Goal: Task Accomplishment & Management: Manage account settings

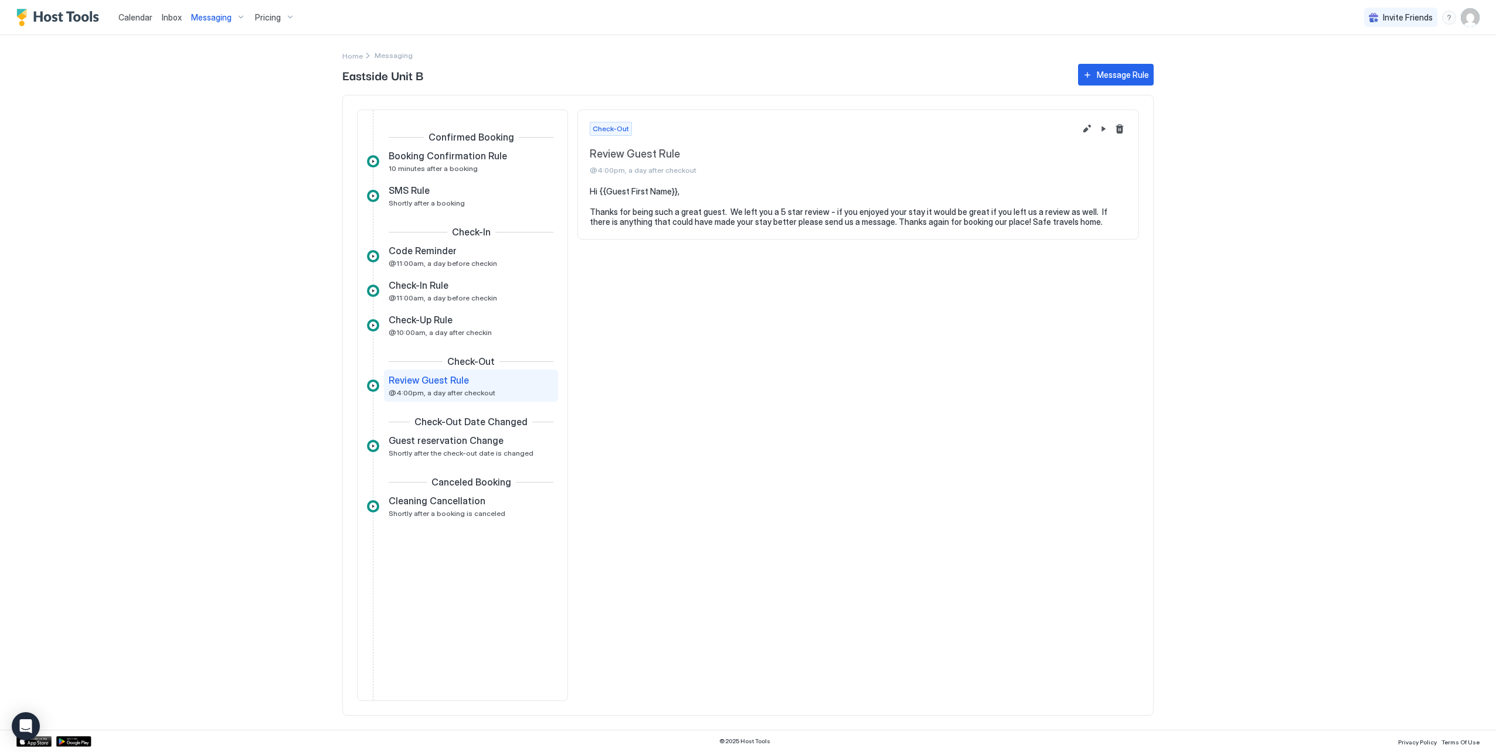
click at [1253, 53] on div "Calendar Inbox Messaging Pricing Invite Friends JS Home Messaging Eastside Unit…" at bounding box center [748, 376] width 1496 height 752
click at [351, 57] on span "Home" at bounding box center [352, 56] width 21 height 9
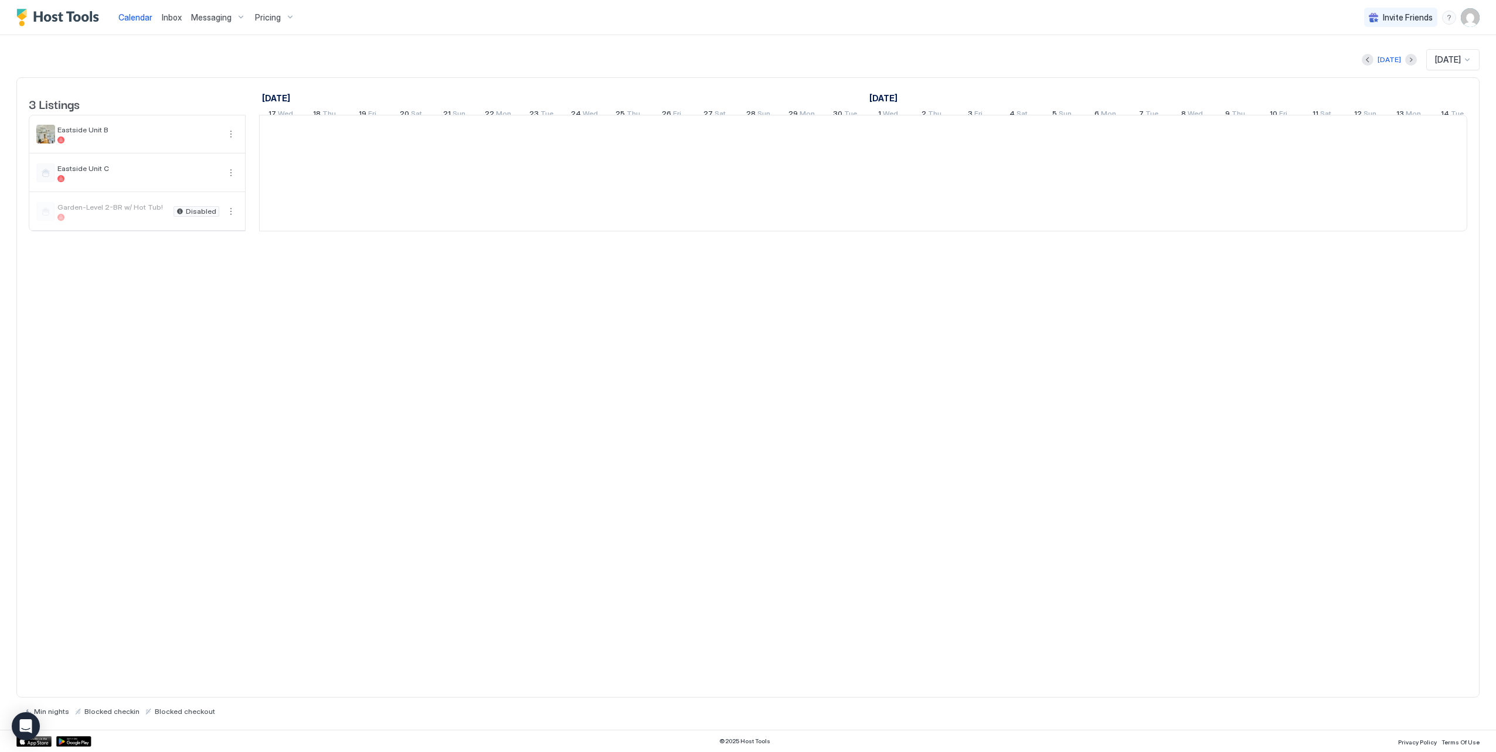
scroll to position [0, 651]
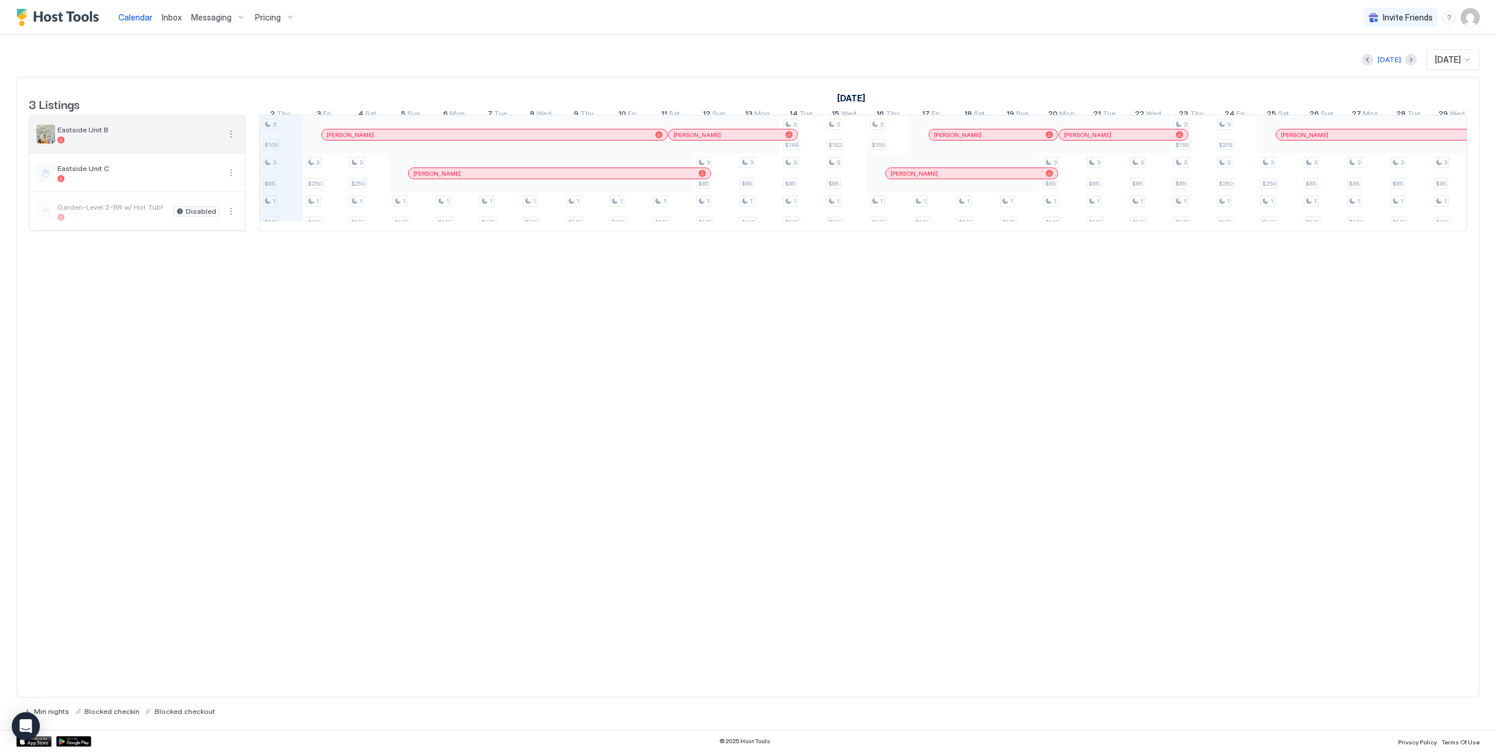
click at [70, 144] on div at bounding box center [138, 140] width 162 height 7
click at [104, 134] on span "Eastside Unit B" at bounding box center [138, 129] width 162 height 9
click at [94, 134] on span "Eastside Unit B" at bounding box center [138, 129] width 162 height 9
click at [233, 141] on button "More options" at bounding box center [231, 134] width 14 height 14
click at [220, 199] on span "Listing Settings" at bounding box center [211, 196] width 52 height 9
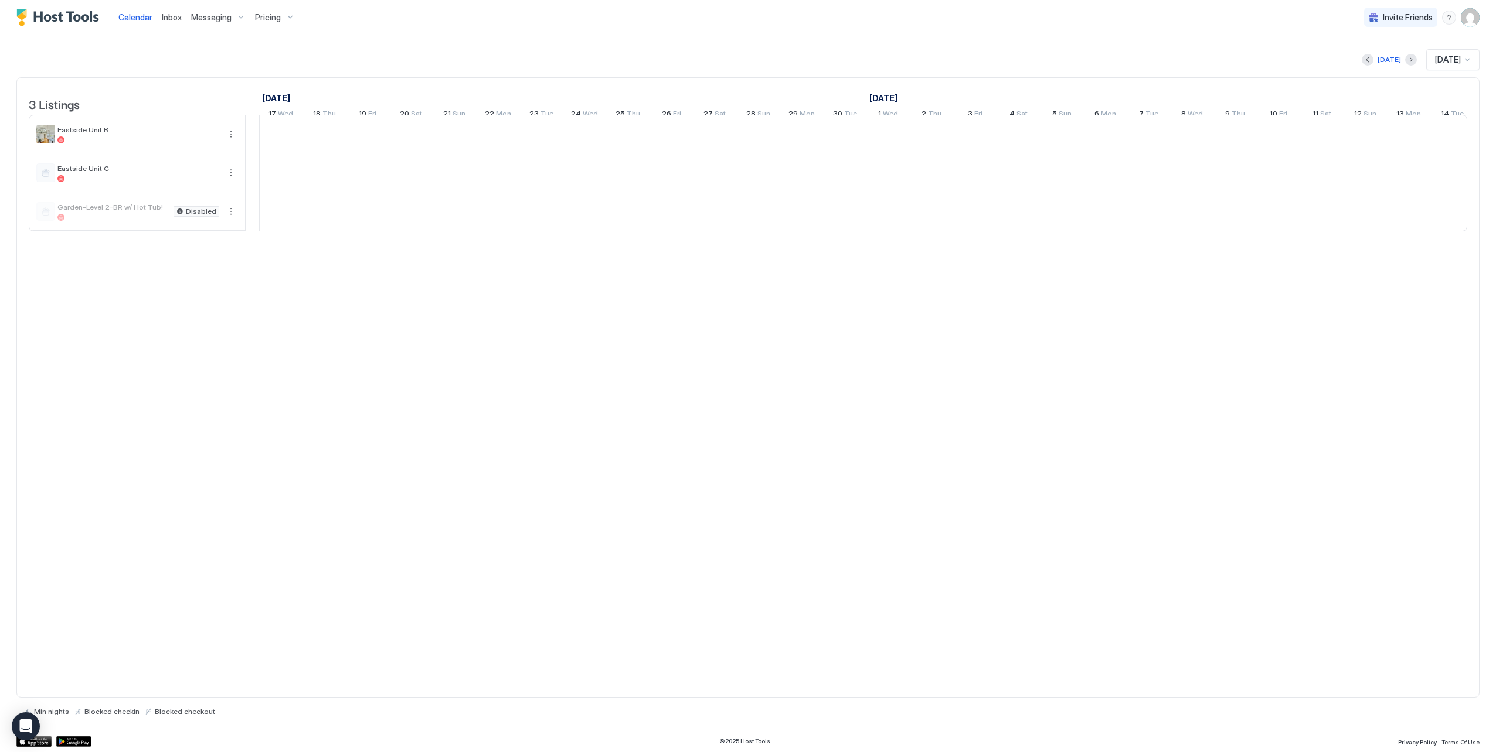
scroll to position [0, 651]
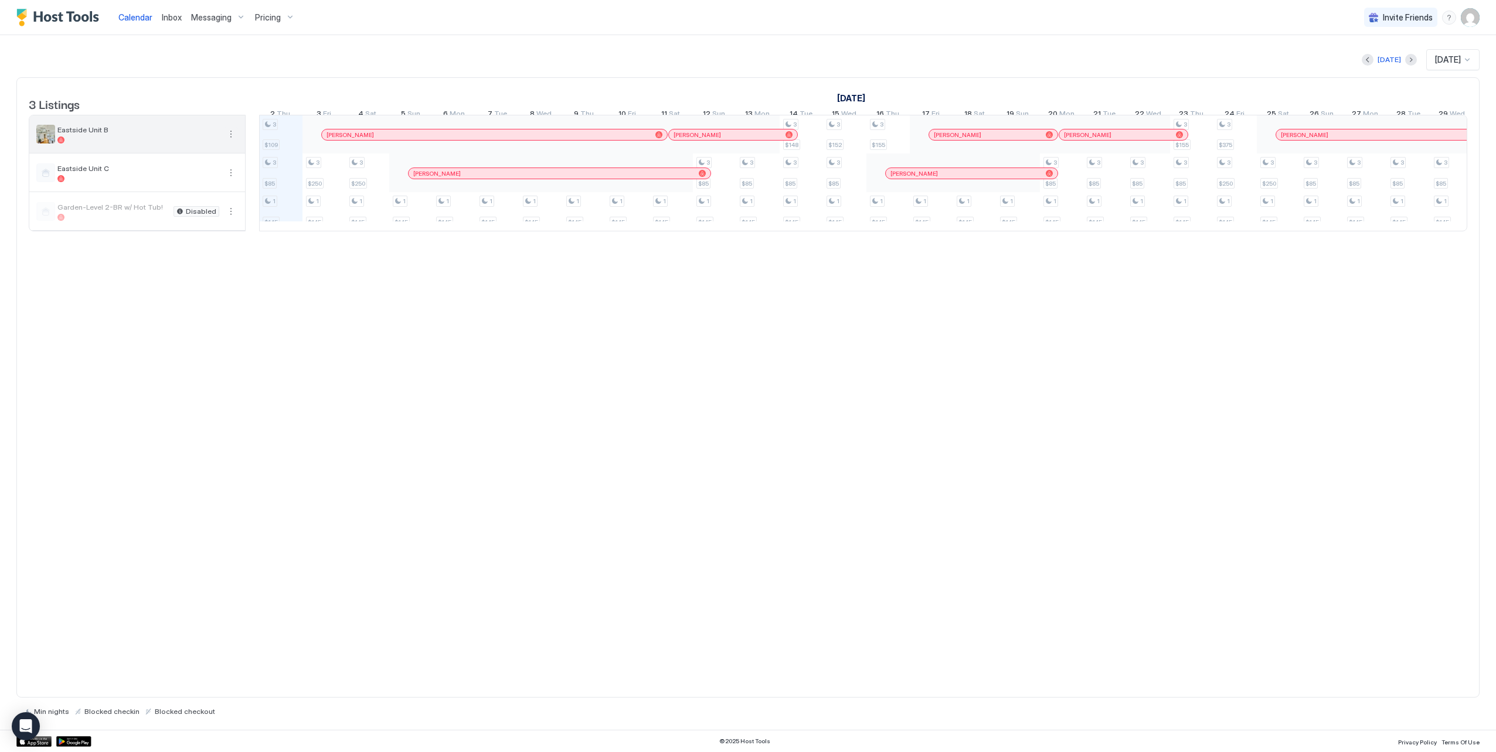
click at [230, 141] on button "More options" at bounding box center [231, 134] width 14 height 14
click at [209, 213] on span "Airbnb Settings" at bounding box center [209, 215] width 52 height 9
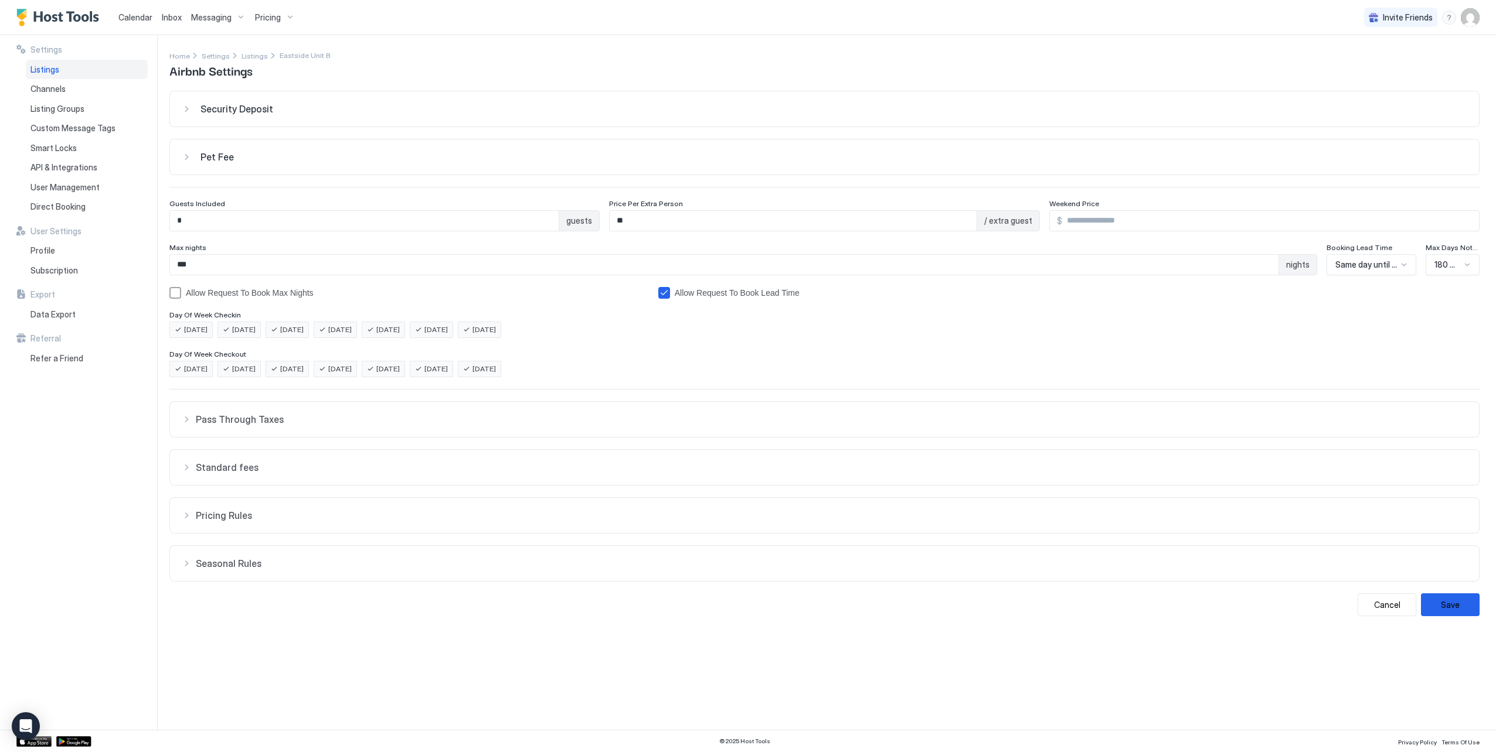
click at [192, 158] on div "Pet Fee" at bounding box center [824, 157] width 1285 height 12
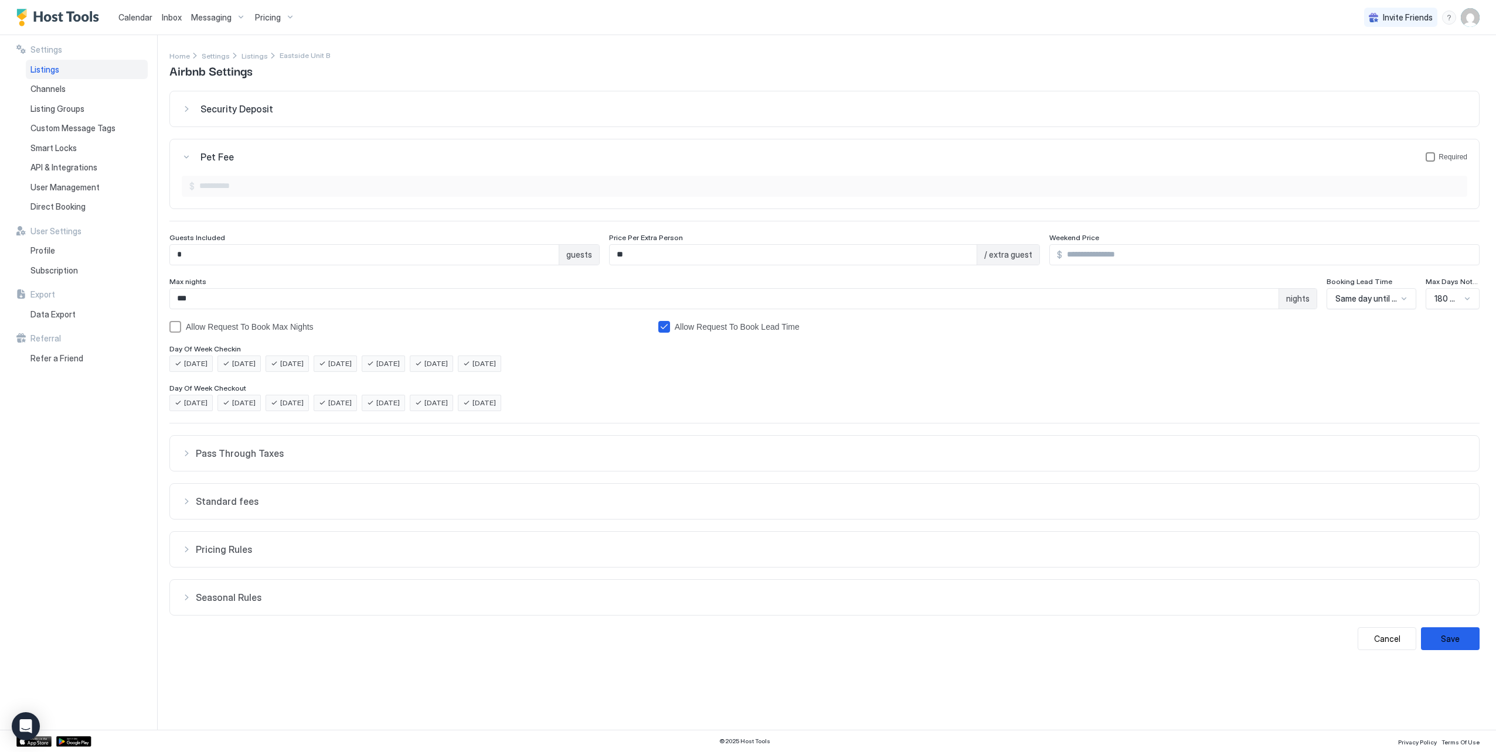
click at [1433, 156] on div "petFeeForm" at bounding box center [1429, 156] width 9 height 9
click at [253, 193] on input "Input Field" at bounding box center [831, 186] width 1272 height 20
drag, startPoint x: 223, startPoint y: 189, endPoint x: 93, endPoint y: 190, distance: 130.1
click at [101, 190] on div "Settings Listings Channels Listing Groups Custom Message Tags Smart Locks API &…" at bounding box center [748, 382] width 1496 height 695
type input "**"
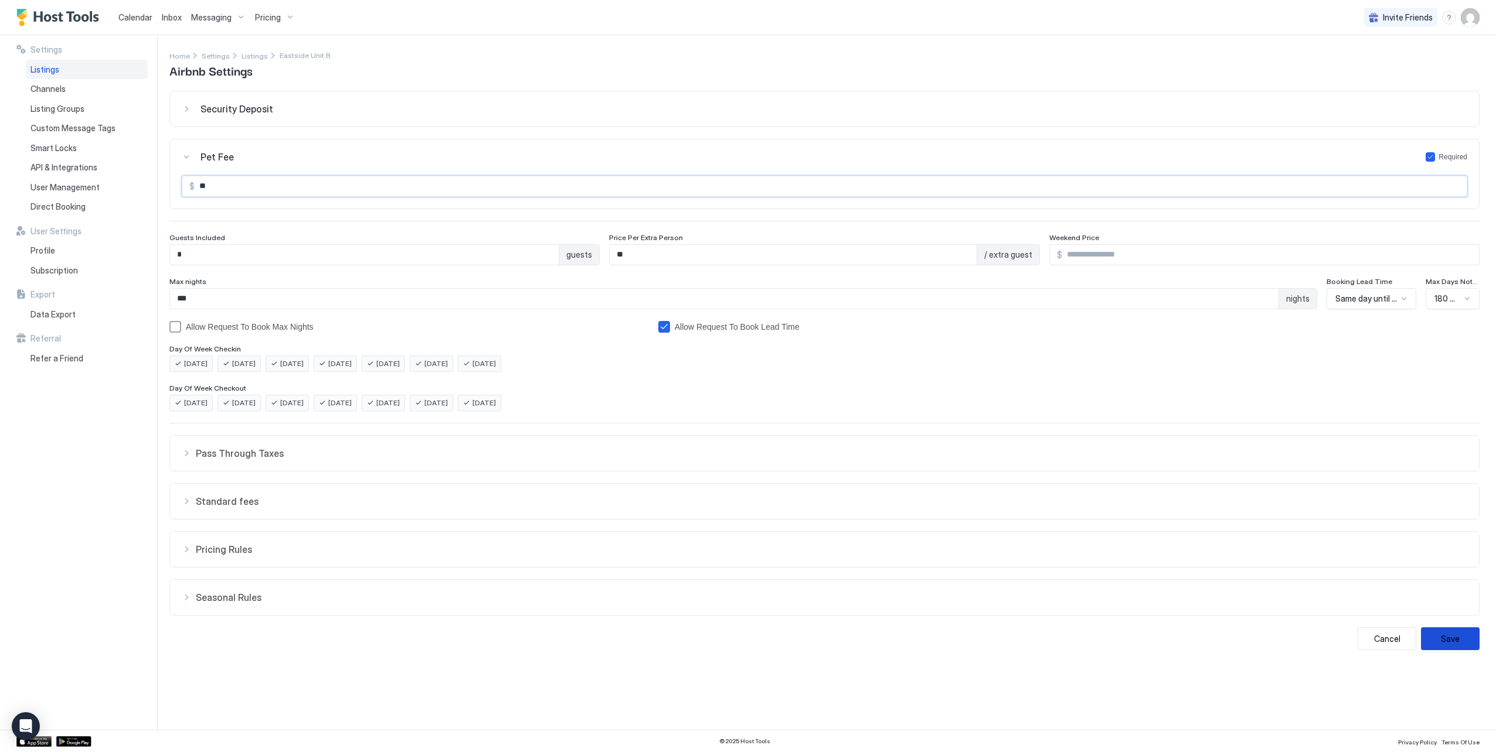
click at [1446, 636] on button "Save" at bounding box center [1450, 639] width 59 height 23
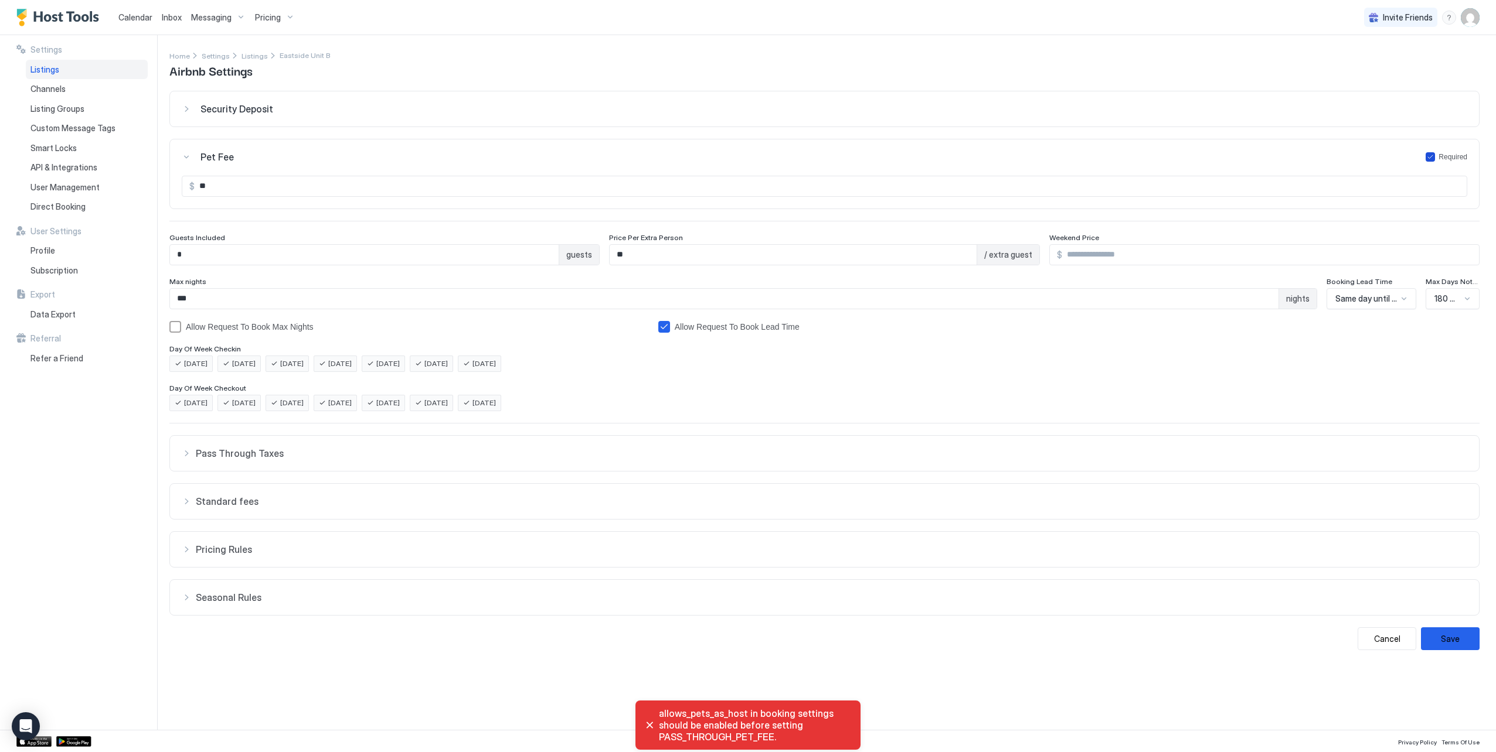
click at [1431, 156] on icon "petFeeForm" at bounding box center [1429, 157] width 7 height 7
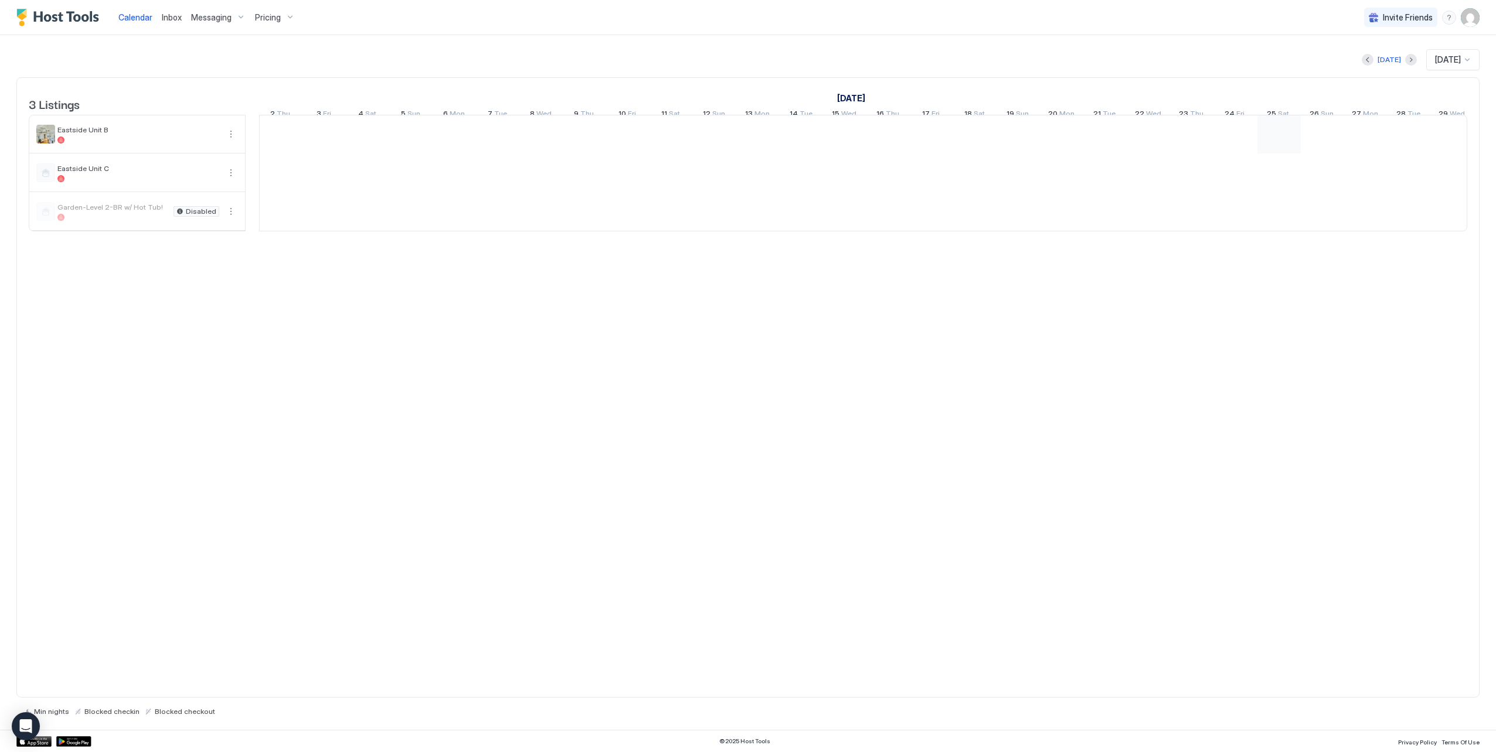
scroll to position [0, 651]
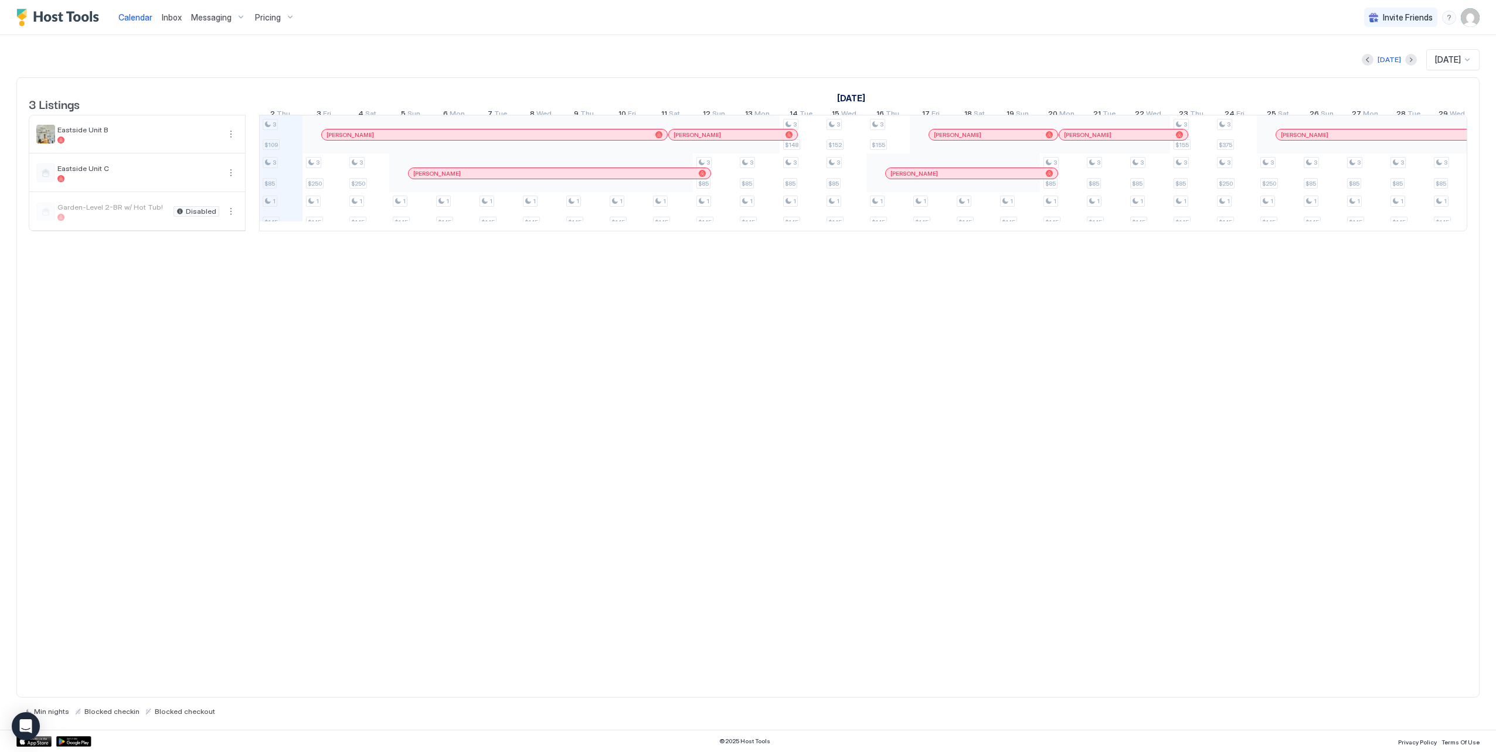
click at [246, 17] on div "Messaging" at bounding box center [218, 18] width 64 height 20
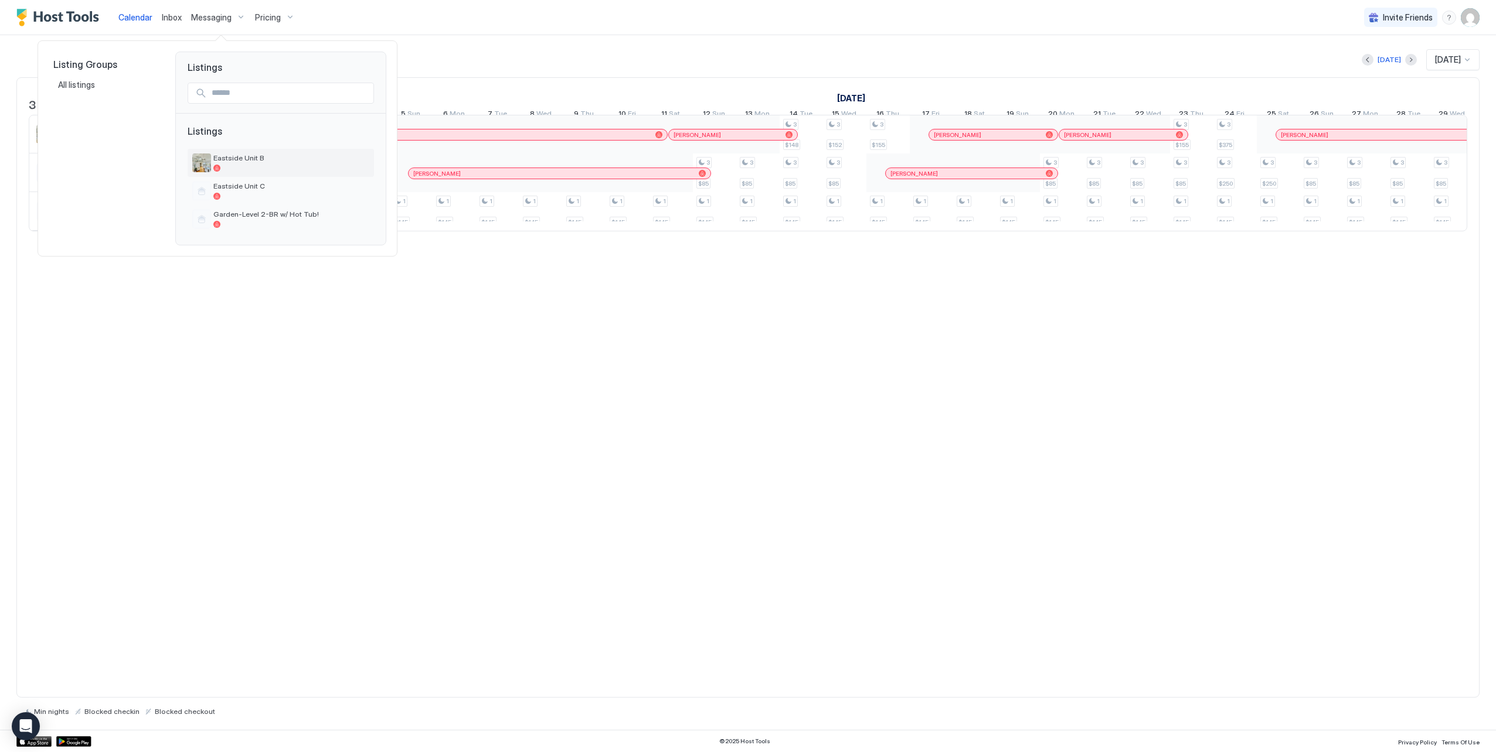
click at [226, 154] on div "Eastside Unit B" at bounding box center [280, 163] width 177 height 19
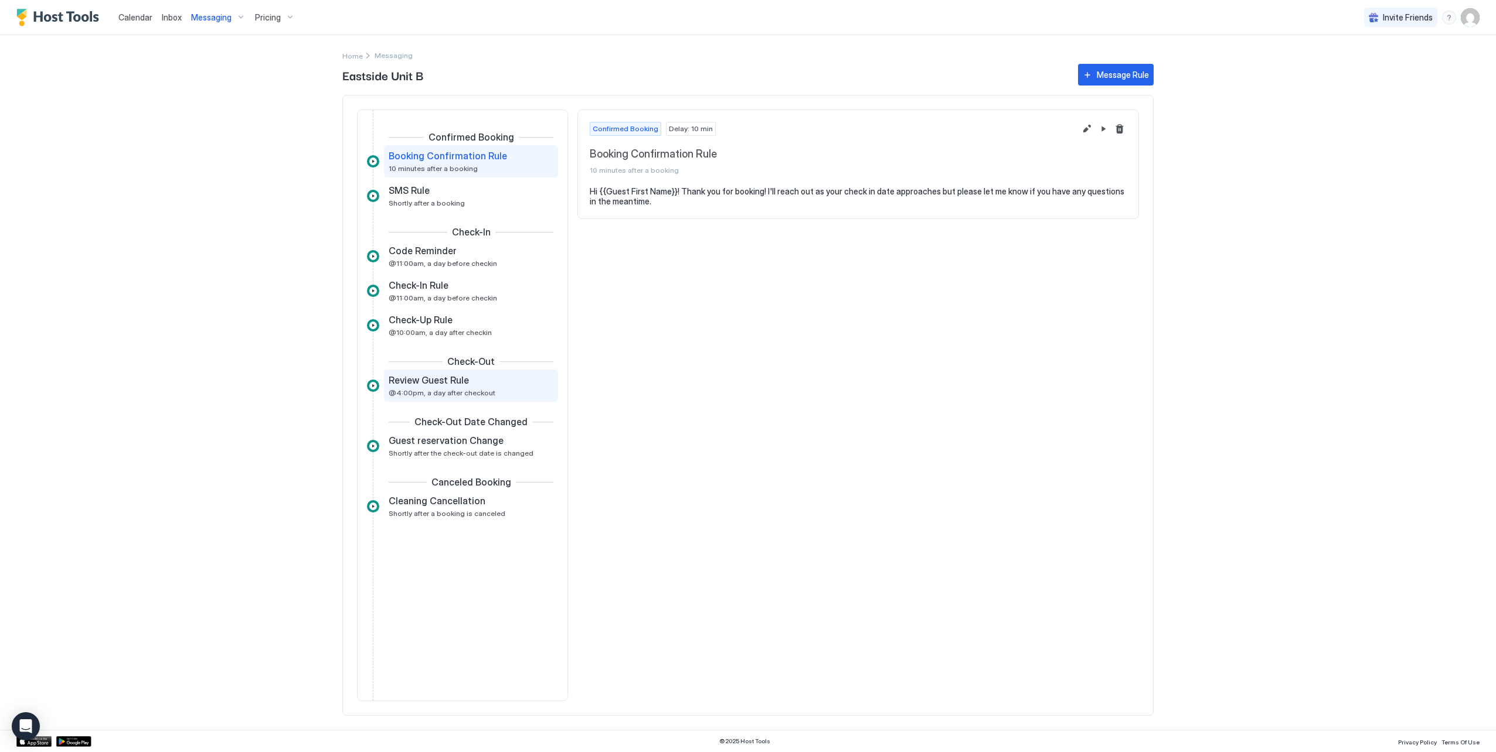
click at [430, 383] on span "Review Guest Rule" at bounding box center [429, 380] width 80 height 12
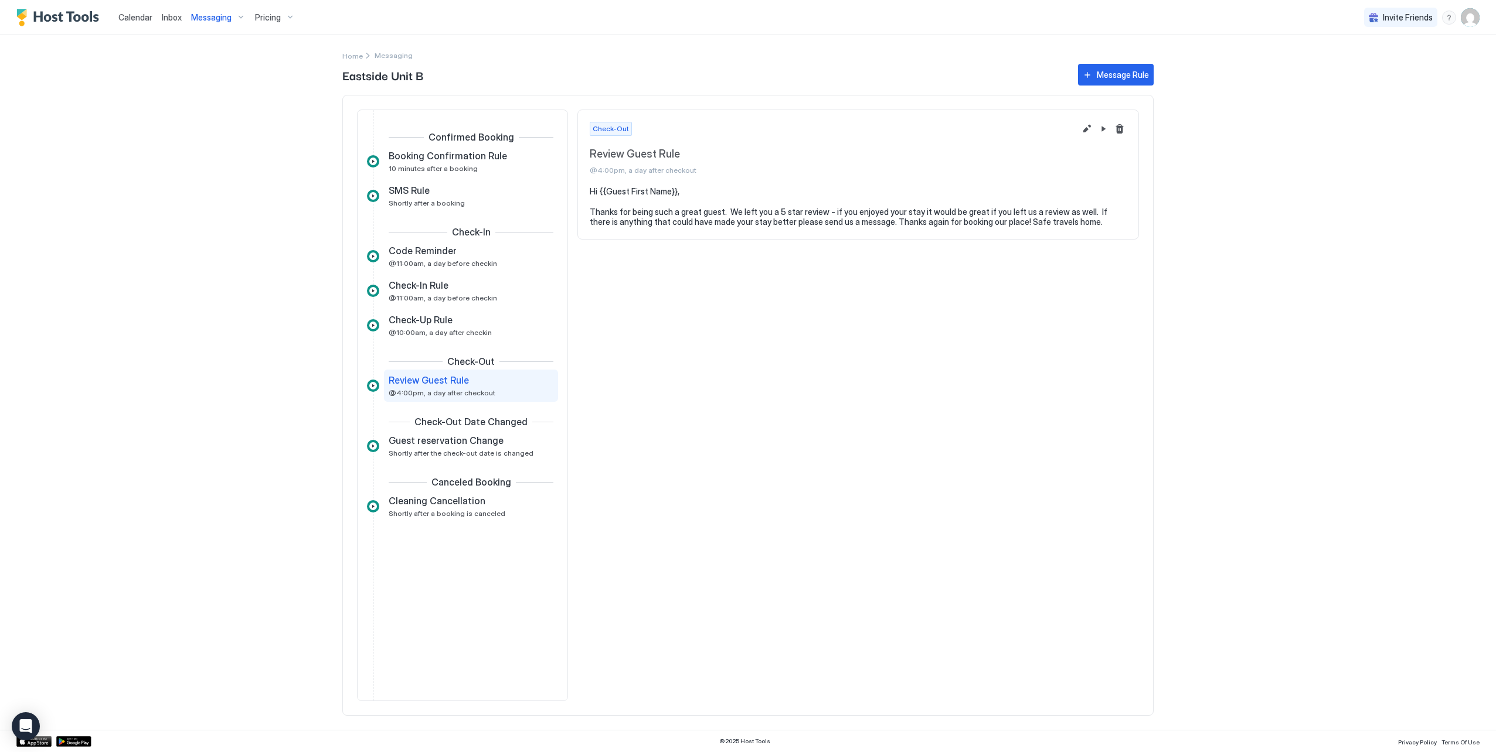
click at [1244, 233] on div "Calendar Inbox Messaging Pricing Invite Friends JS Home Messaging Eastside Unit…" at bounding box center [748, 376] width 1496 height 752
click at [346, 62] on div "Eastside Unit B Message Rule Confirmed Booking Booking Confirmation Rule 10 min…" at bounding box center [747, 396] width 811 height 669
click at [349, 58] on span "Home" at bounding box center [352, 56] width 21 height 9
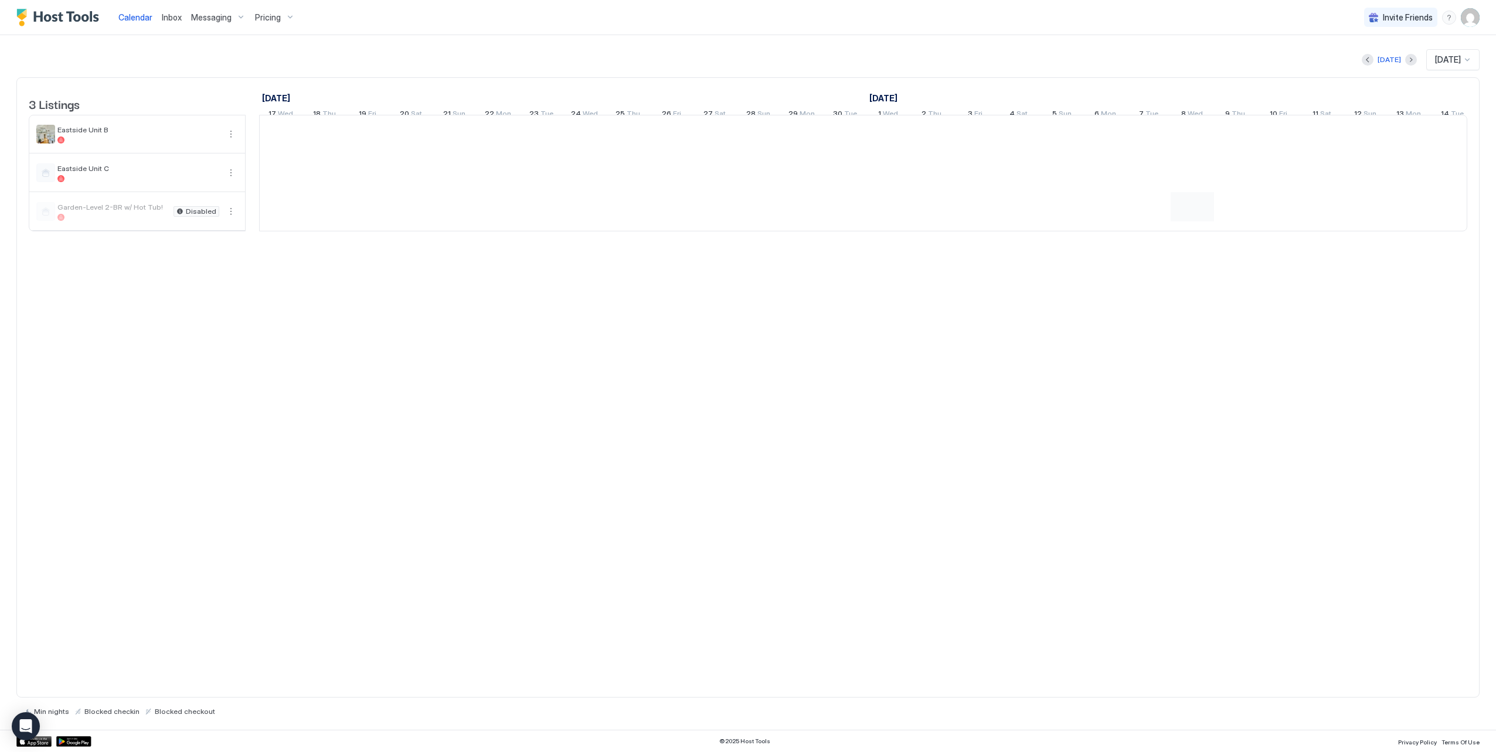
scroll to position [0, 651]
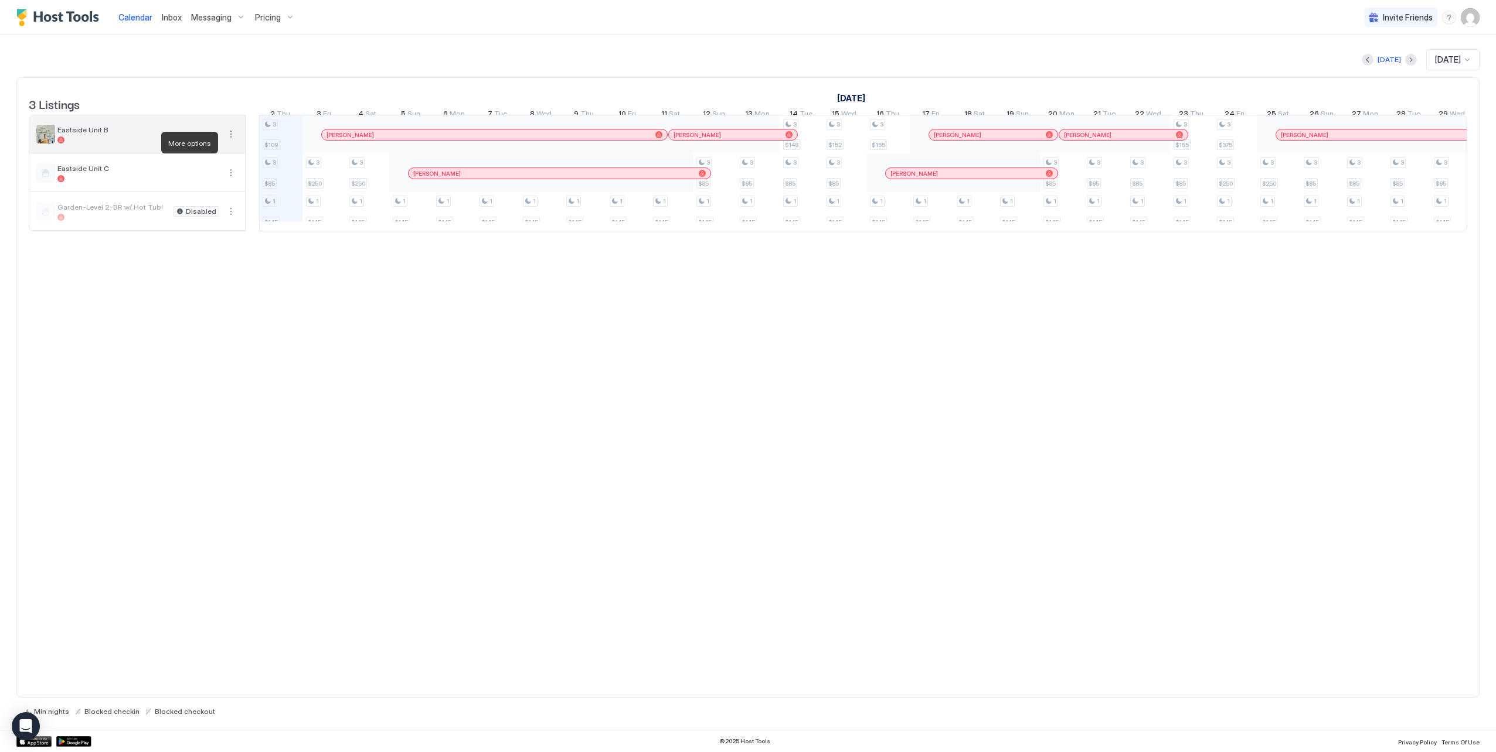
click at [230, 141] on button "More options" at bounding box center [231, 134] width 14 height 14
click at [204, 211] on span "Airbnb Settings" at bounding box center [209, 215] width 52 height 9
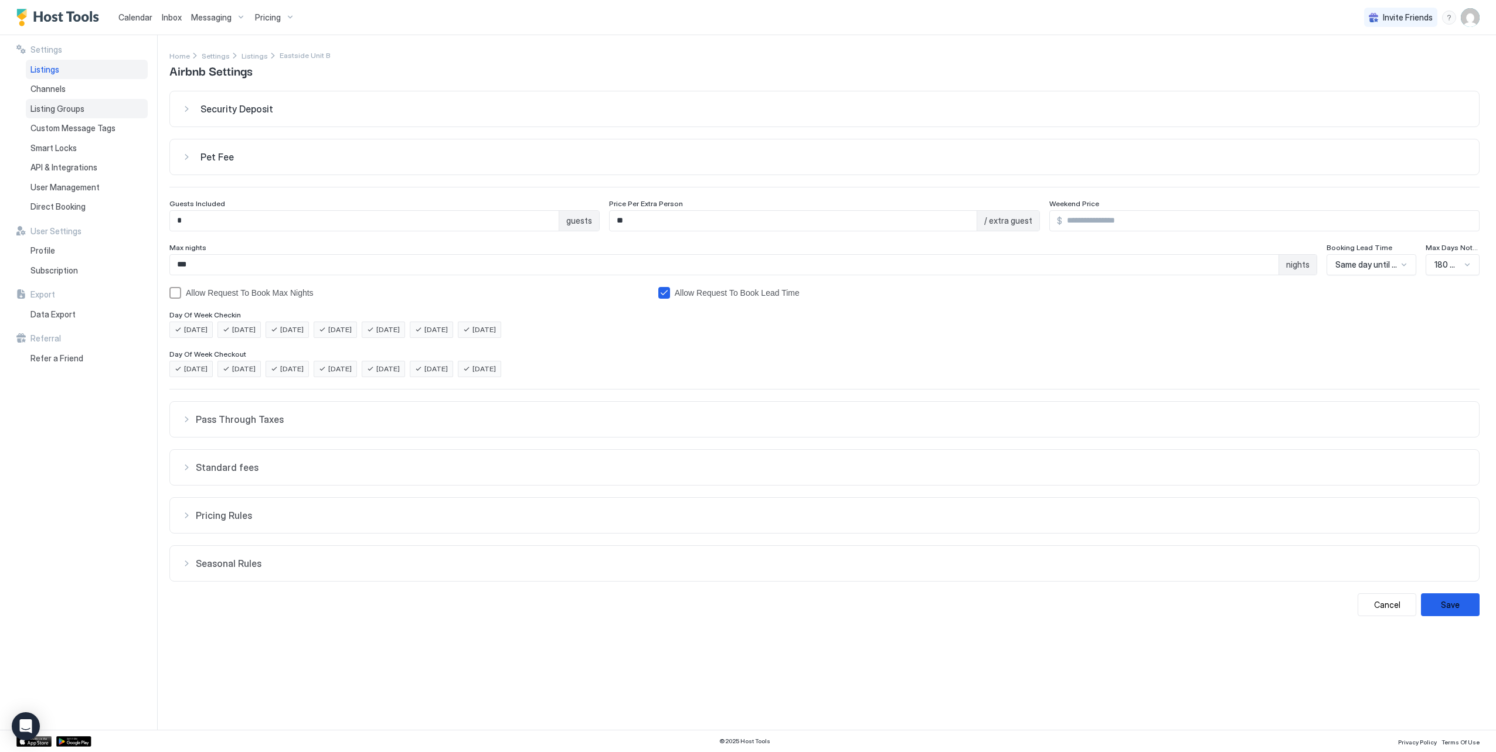
click at [47, 105] on span "Listing Groups" at bounding box center [57, 109] width 54 height 11
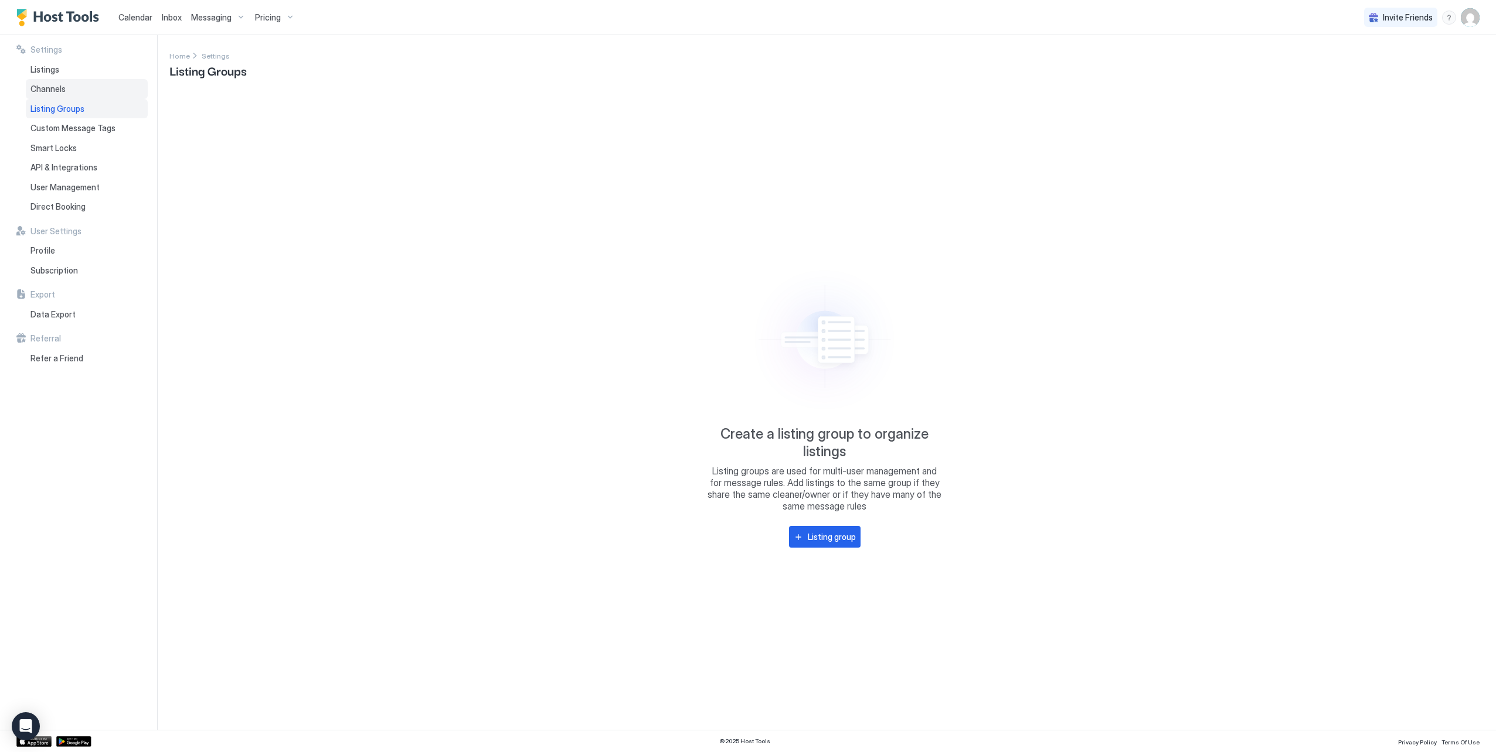
click at [45, 91] on span "Channels" at bounding box center [47, 89] width 35 height 11
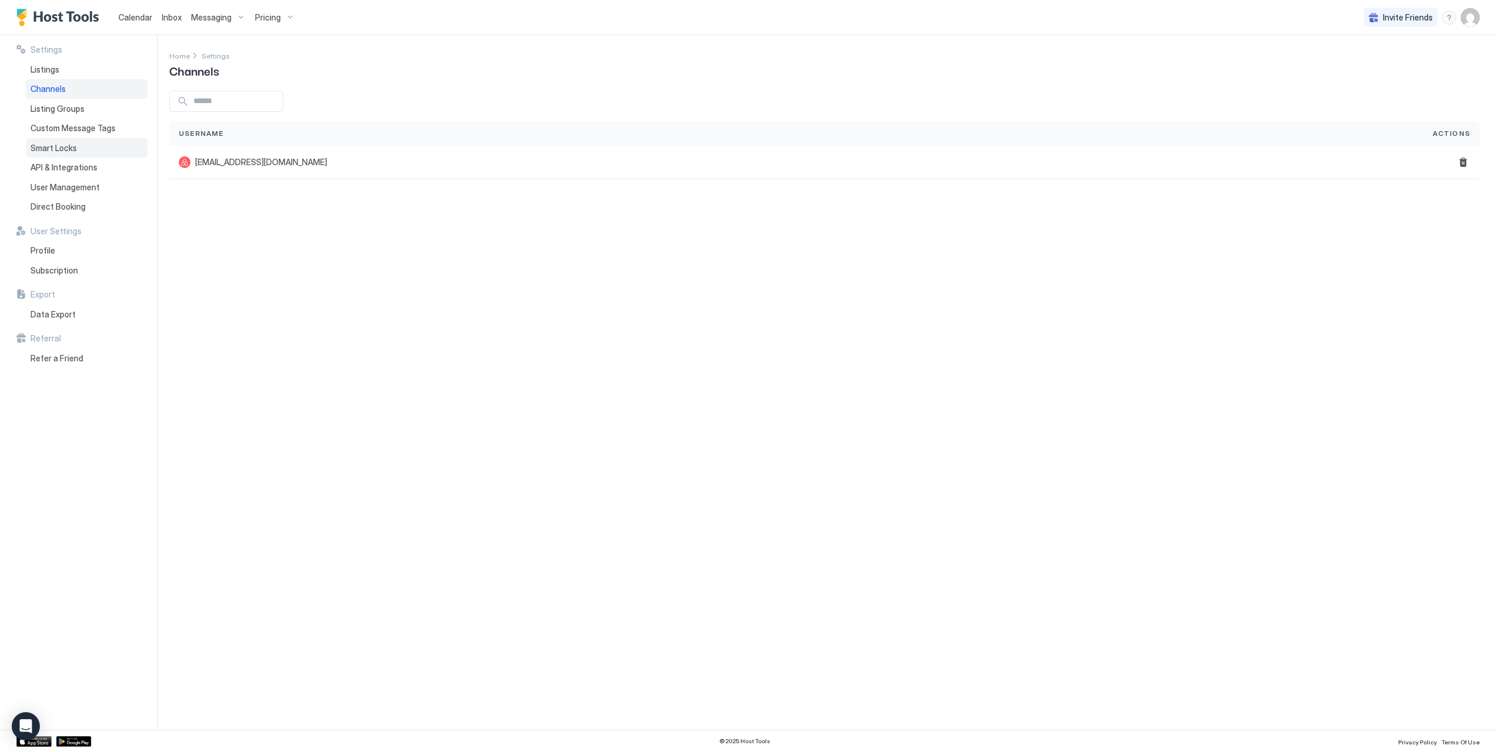
click at [57, 147] on span "Smart Locks" at bounding box center [53, 148] width 46 height 11
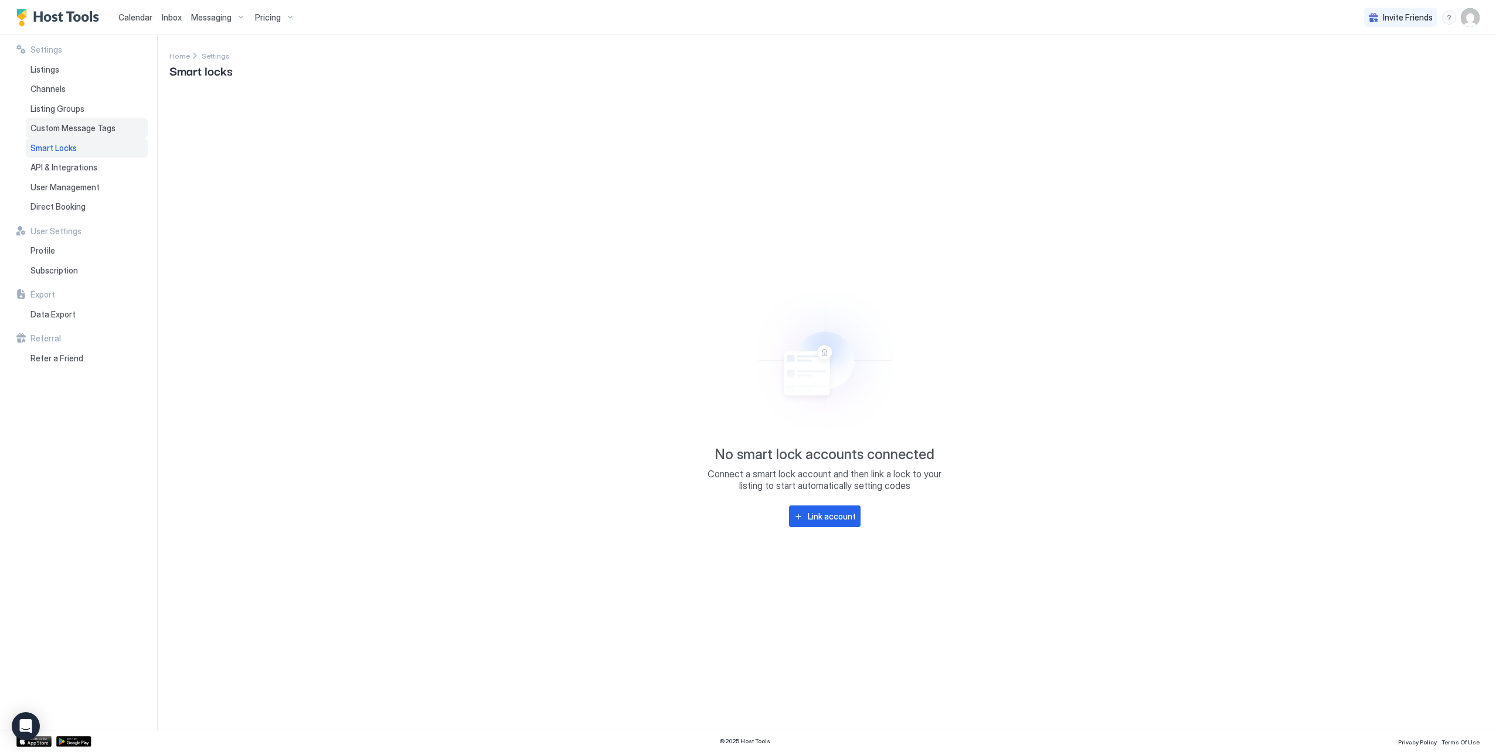
click at [63, 131] on span "Custom Message Tags" at bounding box center [72, 128] width 85 height 11
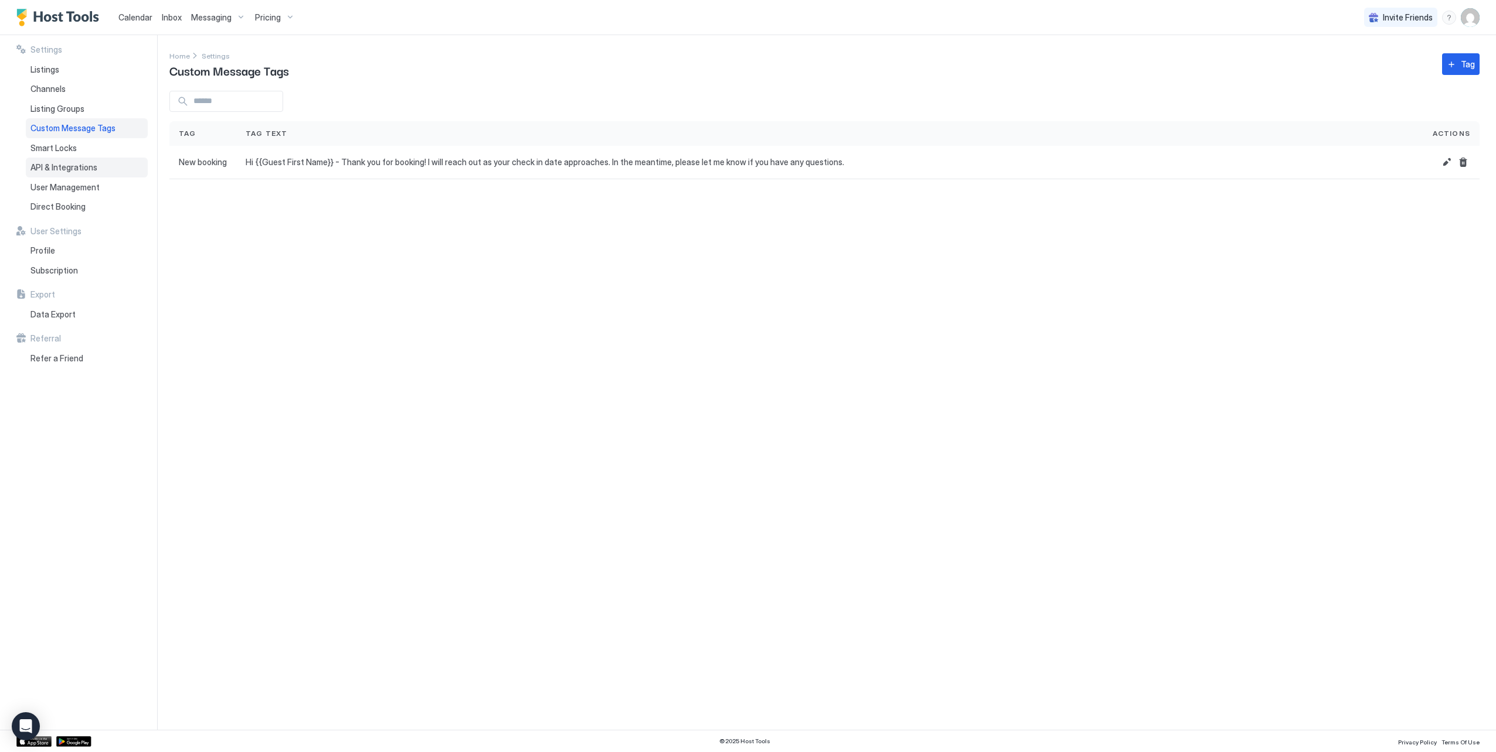
click at [63, 171] on span "API & Integrations" at bounding box center [63, 167] width 67 height 11
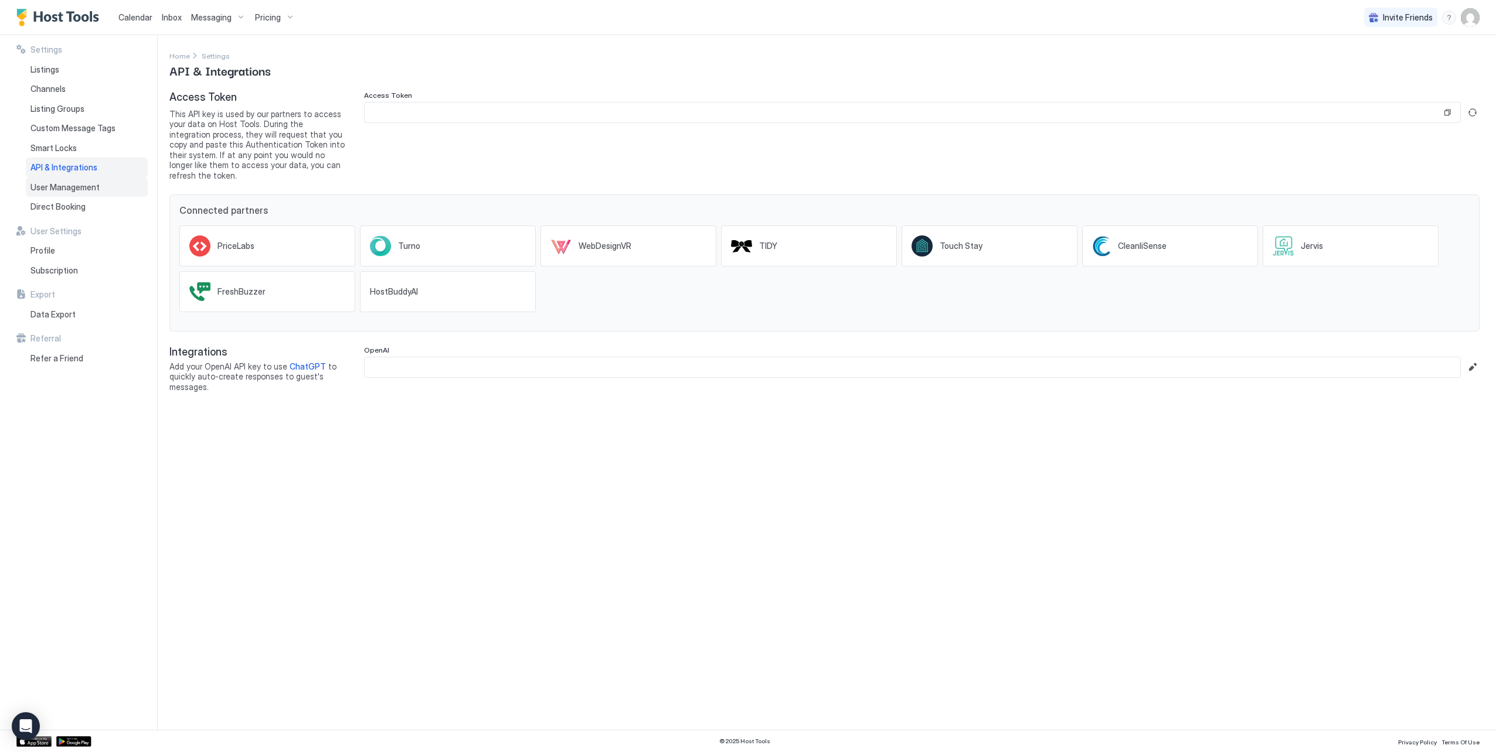
click at [62, 196] on div "User Management" at bounding box center [87, 188] width 122 height 20
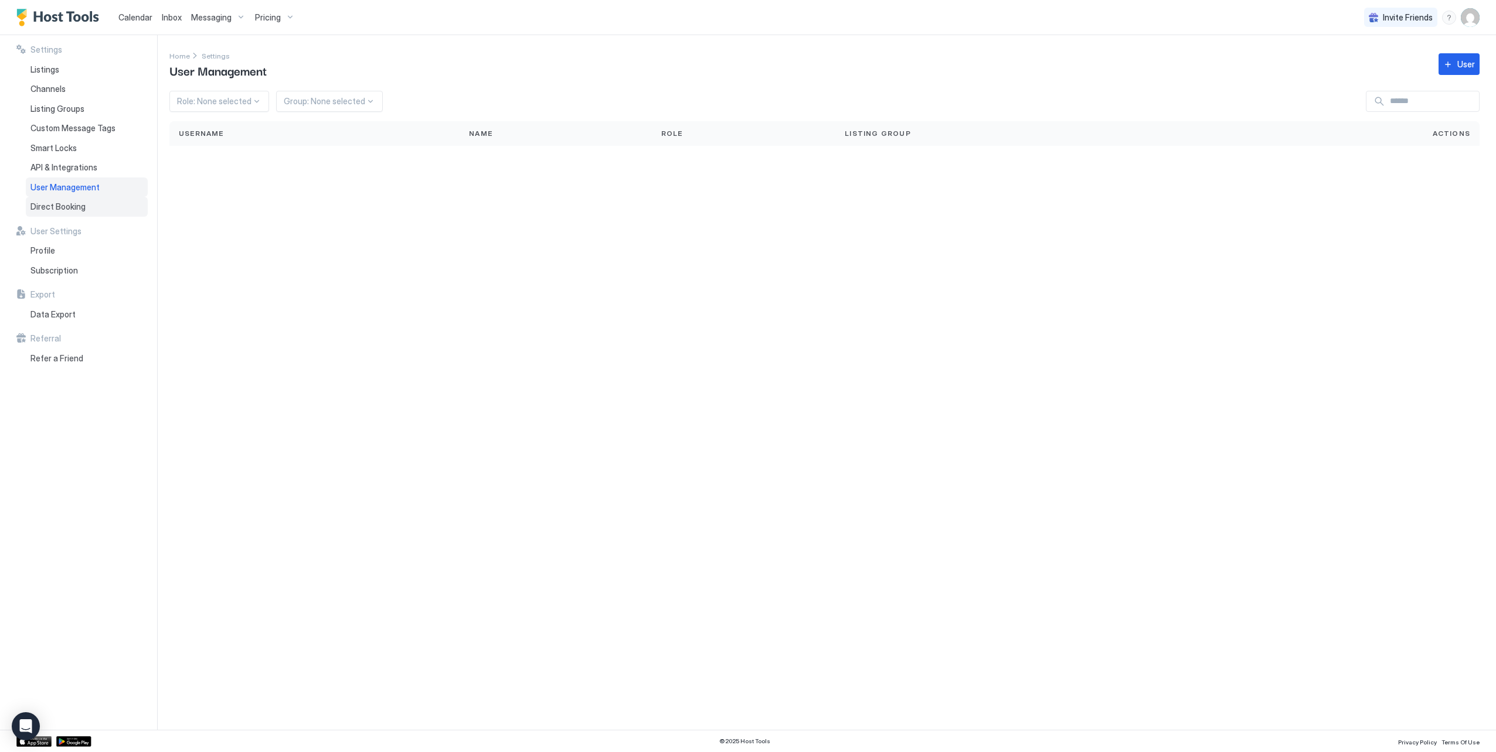
click at [69, 207] on span "Direct Booking" at bounding box center [57, 207] width 55 height 11
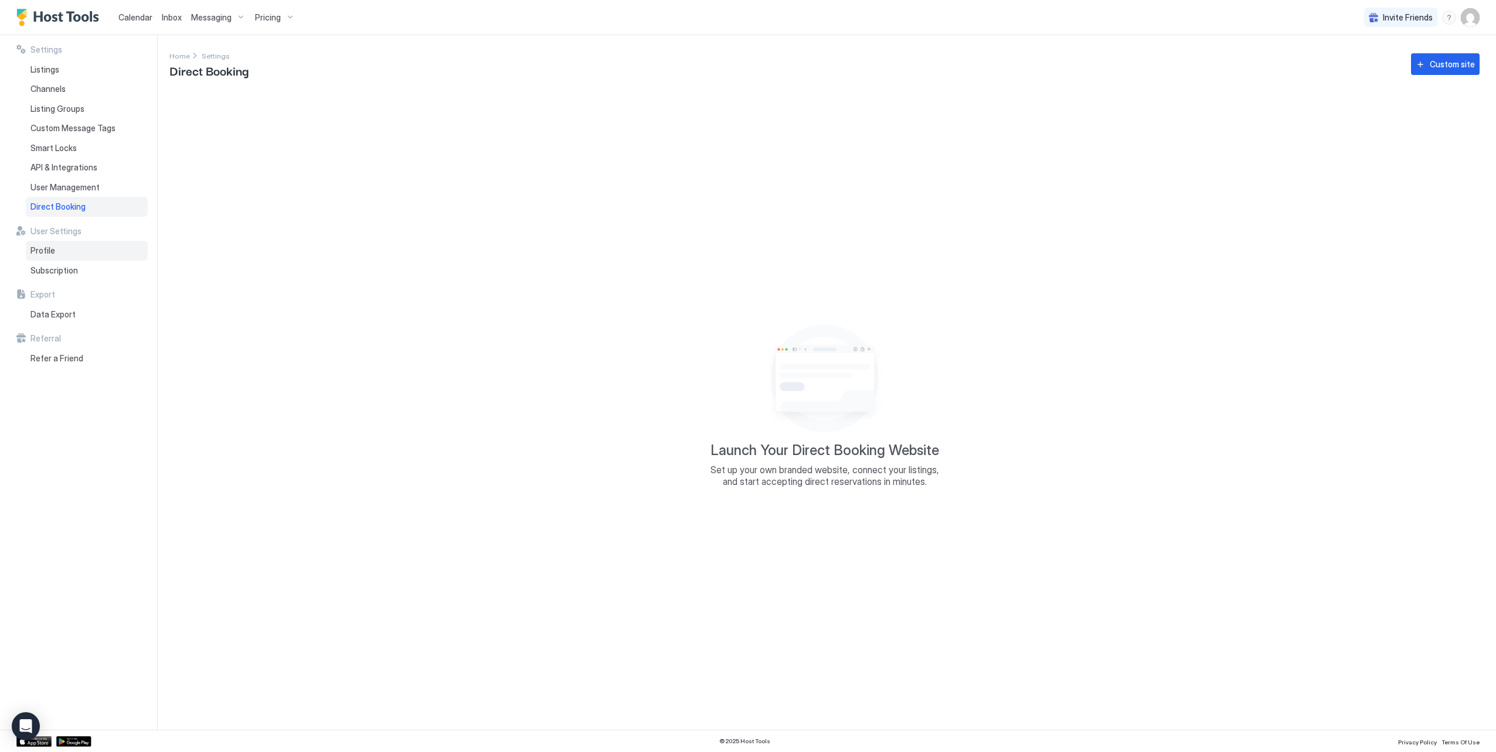
click at [64, 255] on div "Profile" at bounding box center [87, 251] width 122 height 20
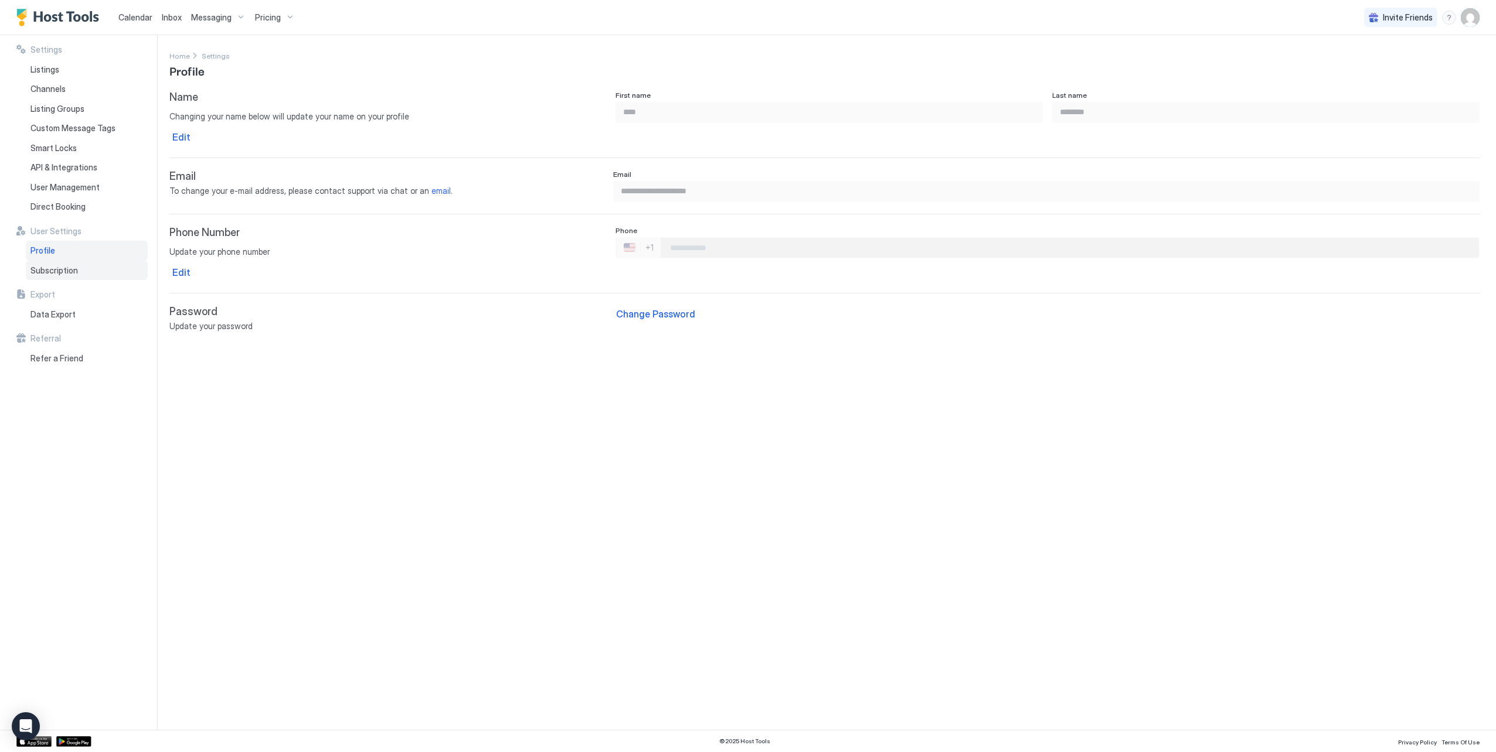
click at [59, 273] on span "Subscription" at bounding box center [53, 270] width 47 height 11
